Goal: Use online tool/utility: Utilize a website feature to perform a specific function

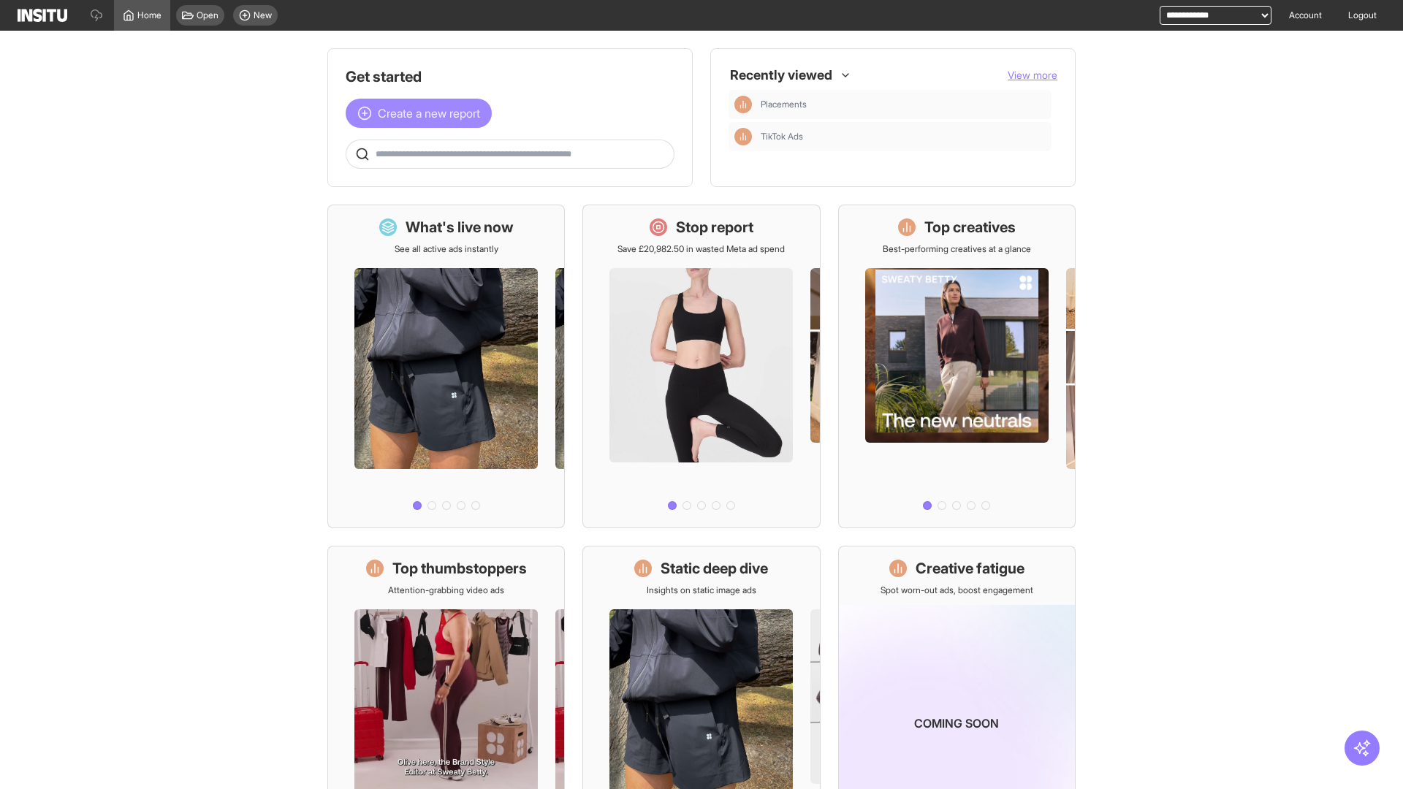
click at [422, 113] on span "Create a new report" at bounding box center [429, 113] width 102 height 18
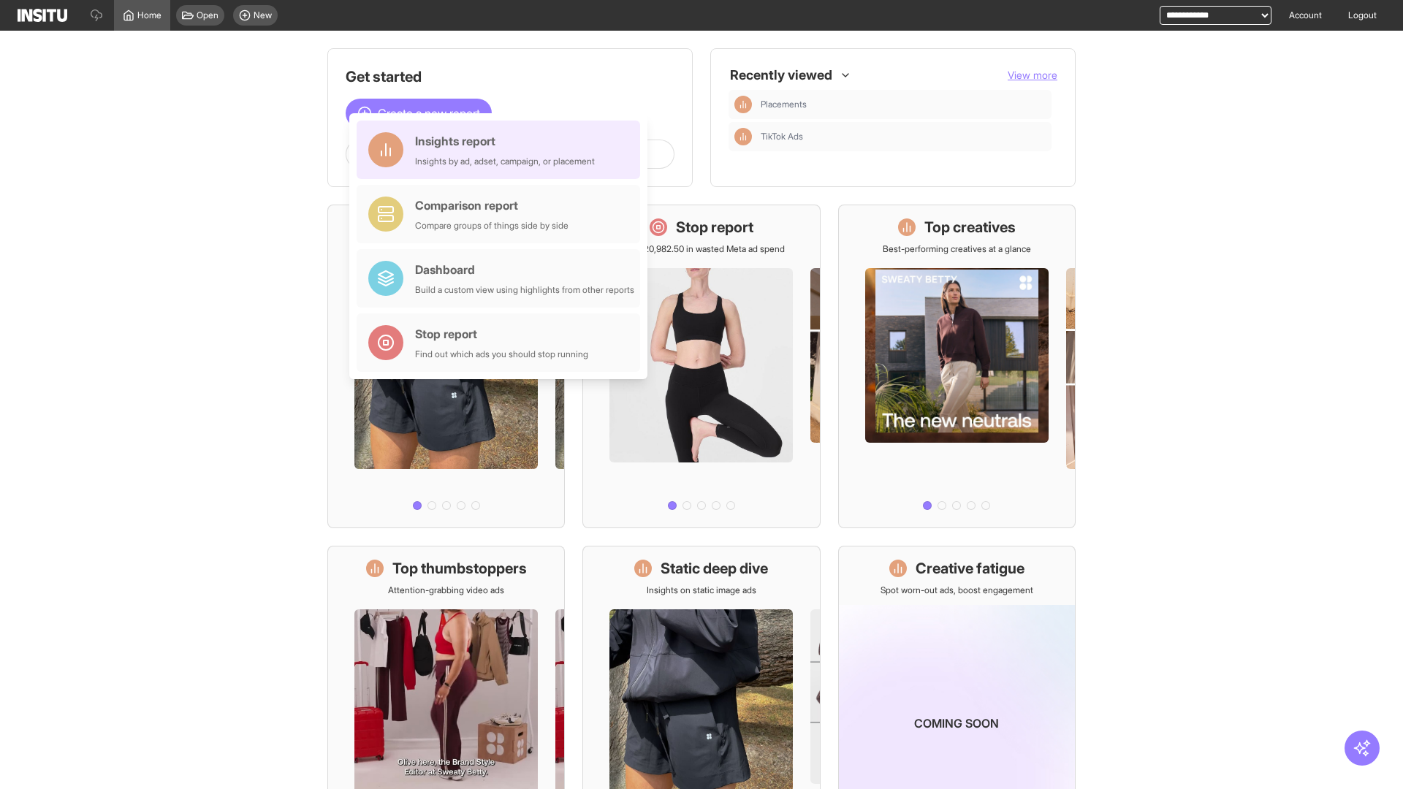
click at [502, 150] on div "Insights report Insights by ad, adset, campaign, or placement" at bounding box center [505, 149] width 180 height 35
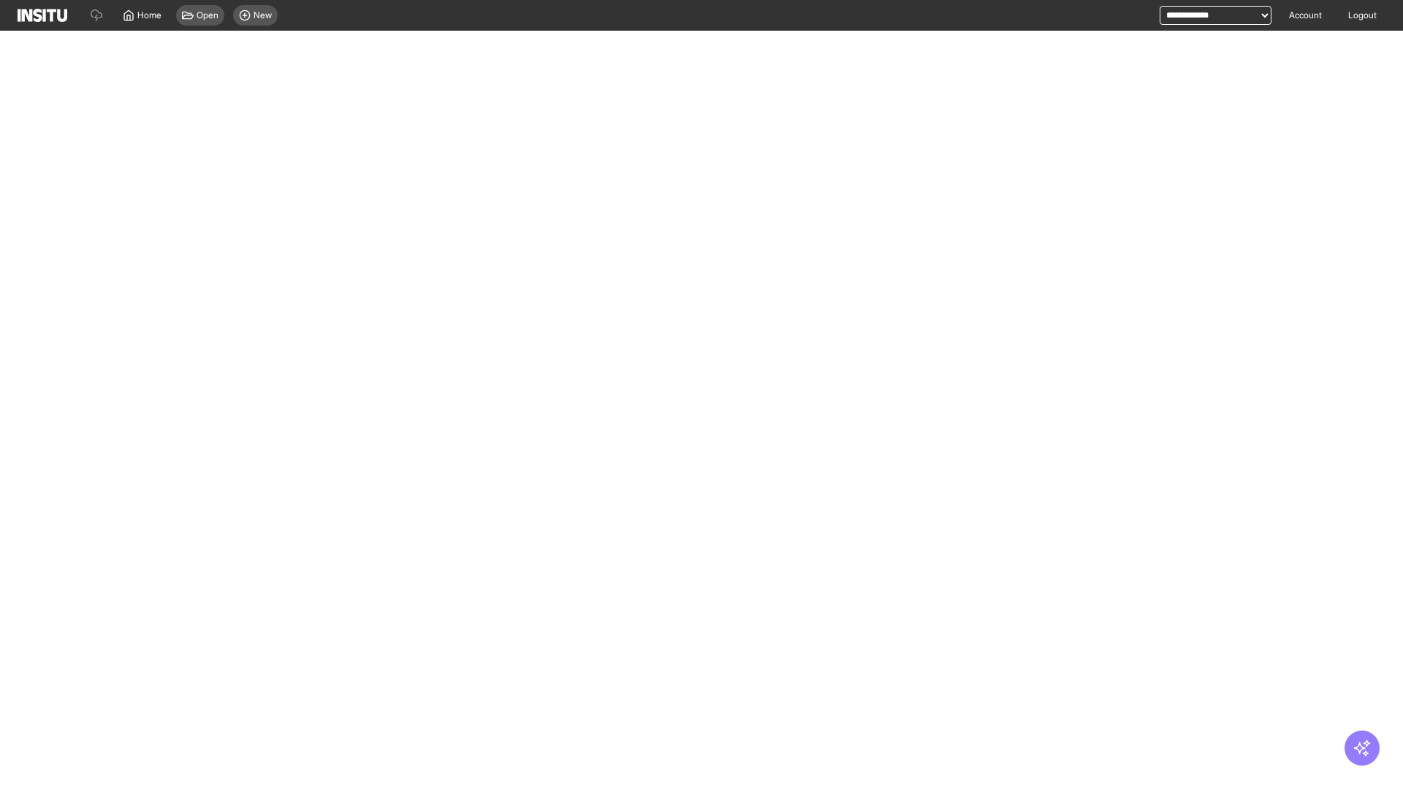
select select "**"
